Goal: Check status: Check status

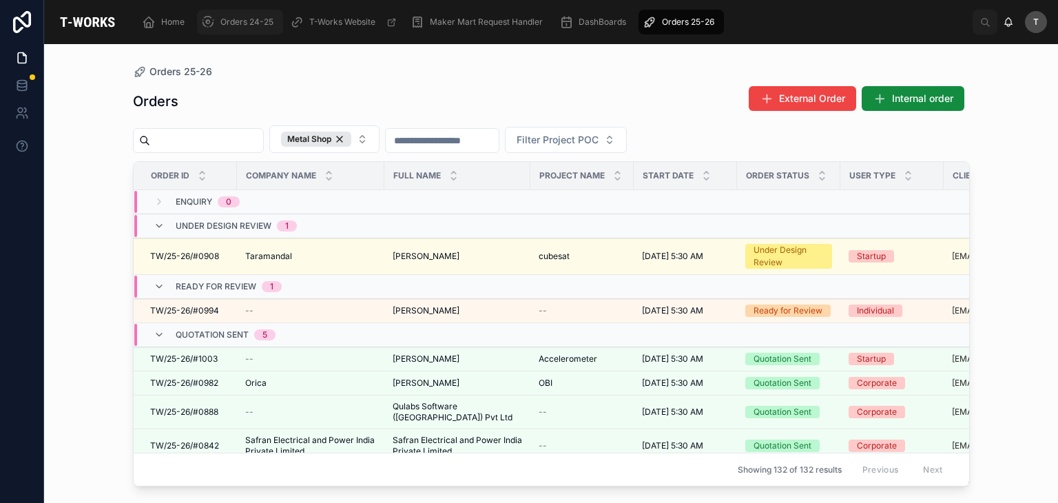
click at [271, 31] on div "Orders 24-25" at bounding box center [240, 22] width 78 height 22
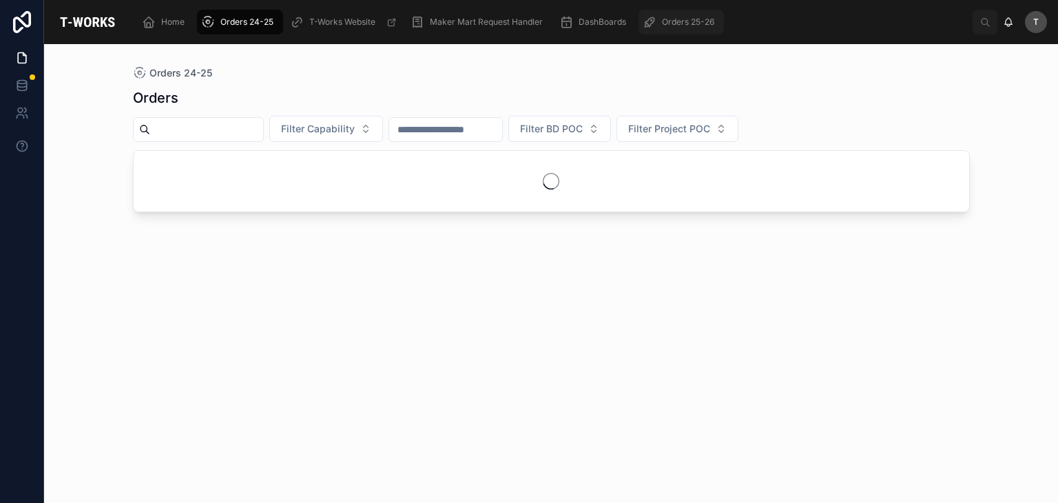
click at [695, 15] on div "Orders 25-26" at bounding box center [681, 22] width 77 height 22
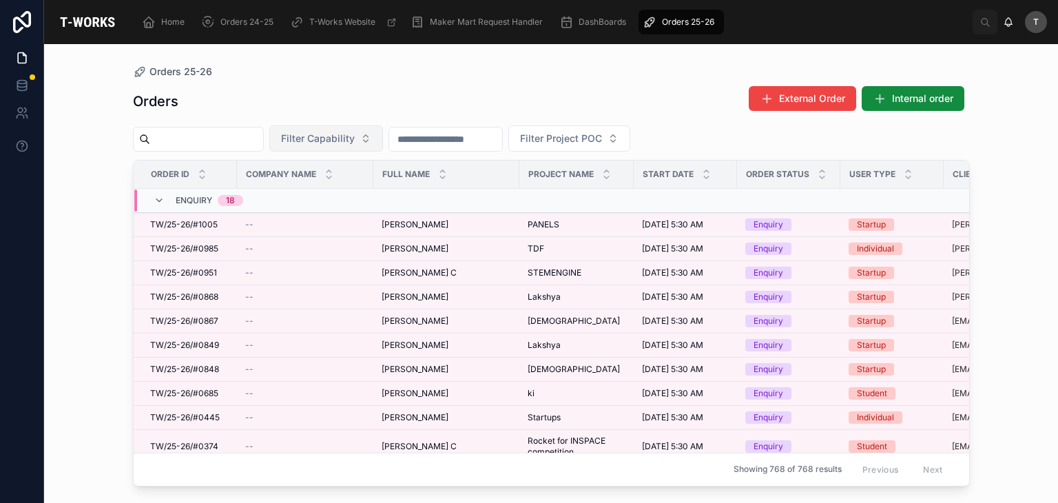
click at [355, 138] on span "Filter Capability" at bounding box center [318, 139] width 74 height 14
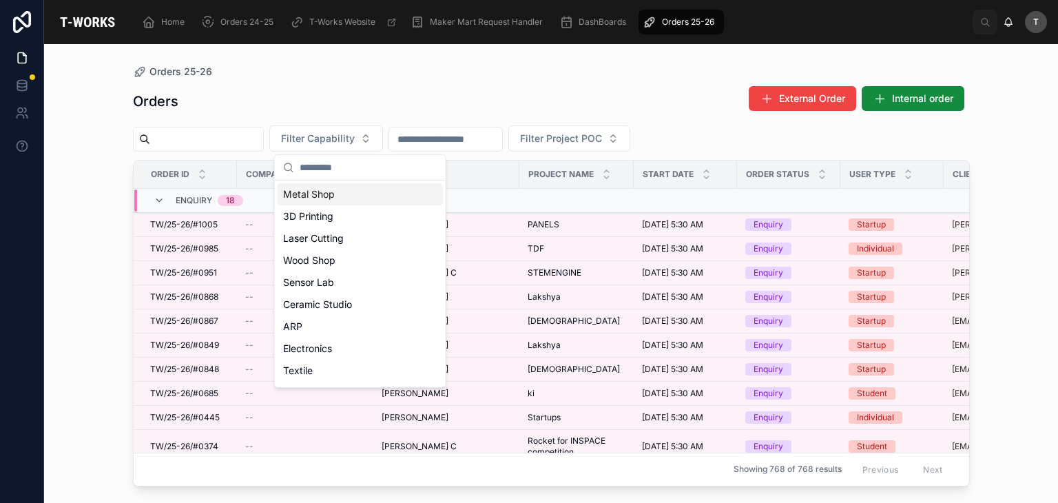
click at [327, 195] on div "Metal Shop" at bounding box center [360, 194] width 165 height 22
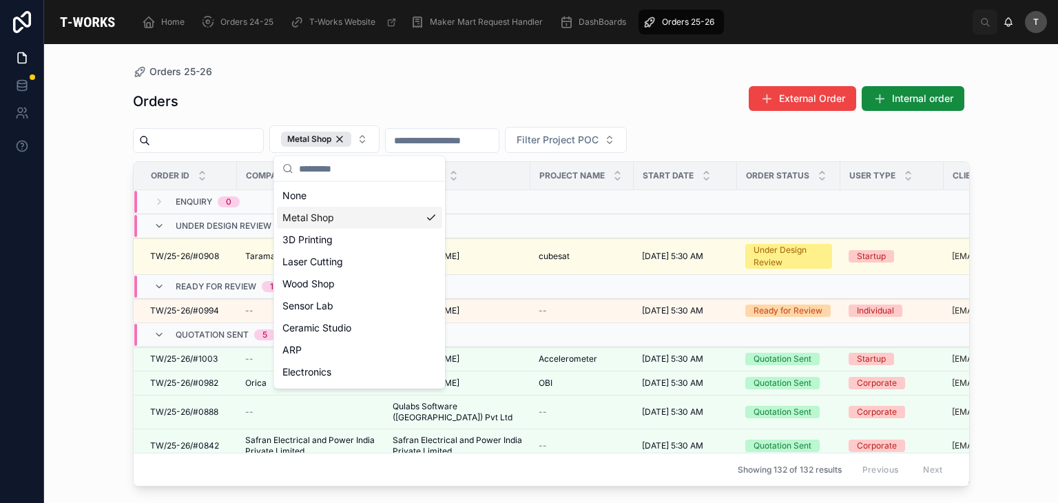
click at [334, 103] on div "Orders External Order Internal order" at bounding box center [551, 101] width 837 height 32
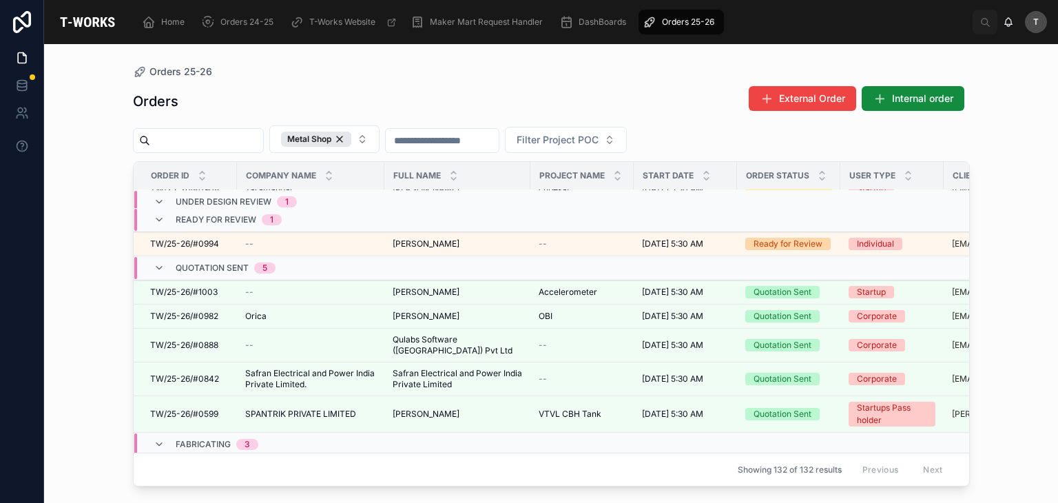
scroll to position [69, 0]
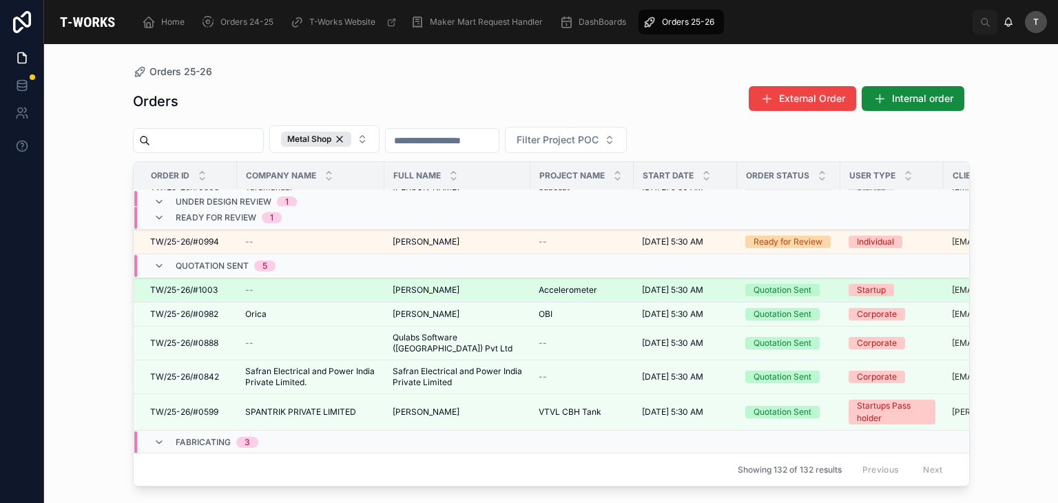
click at [212, 290] on span "TW/25-26/#1003" at bounding box center [184, 290] width 68 height 11
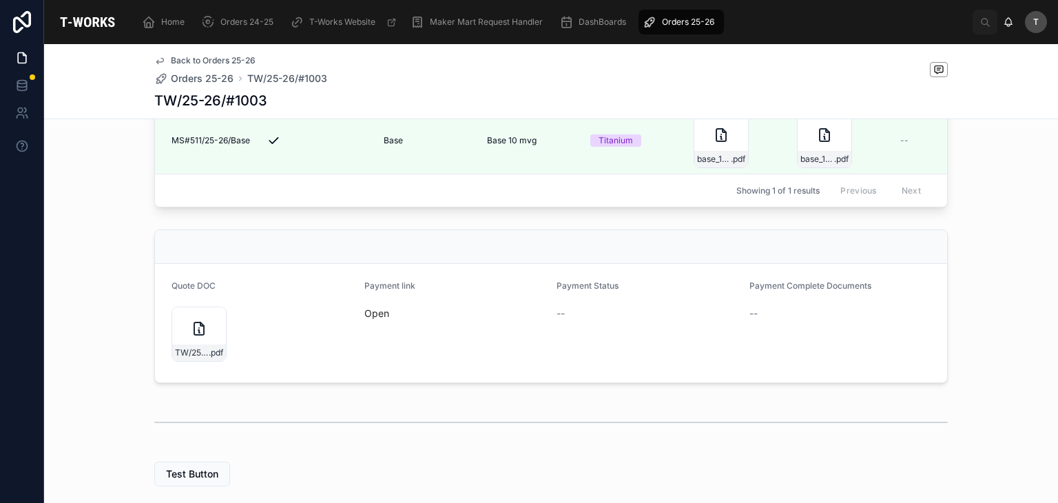
scroll to position [482, 0]
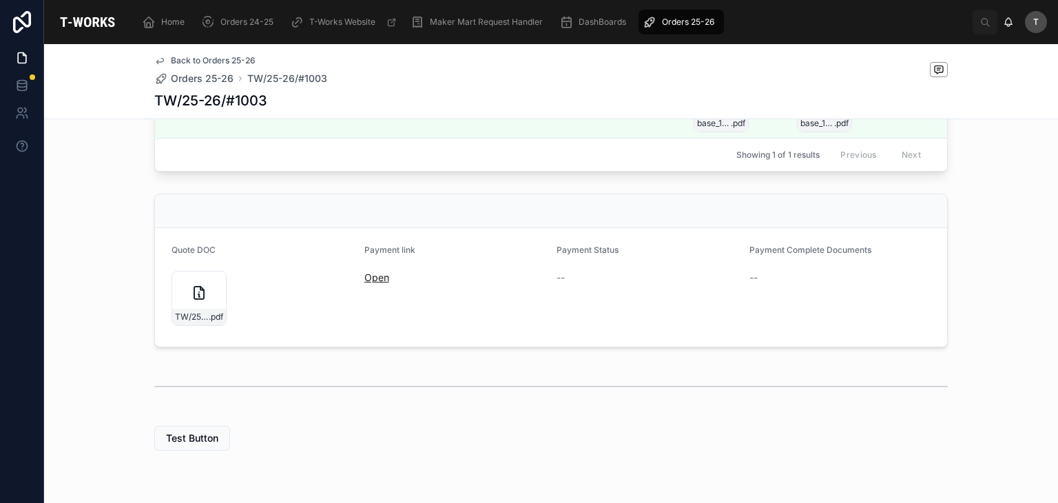
click at [365, 283] on link "Open" at bounding box center [377, 277] width 25 height 12
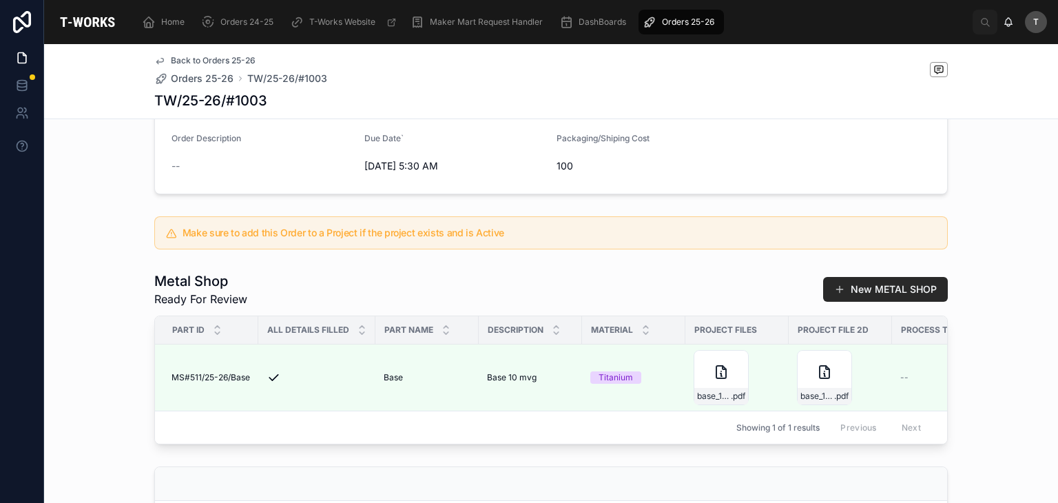
scroll to position [207, 0]
